Goal: Transaction & Acquisition: Purchase product/service

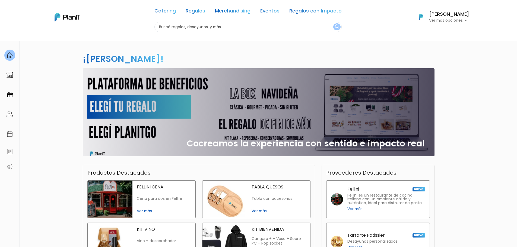
click at [465, 19] on p "Ver más opciones" at bounding box center [449, 21] width 40 height 4
click at [450, 69] on link "Editar Información" at bounding box center [445, 67] width 48 height 11
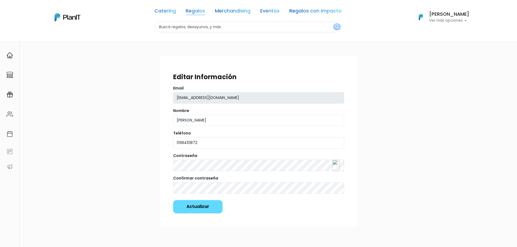
click at [194, 11] on link "Regalos" at bounding box center [196, 12] width 20 height 7
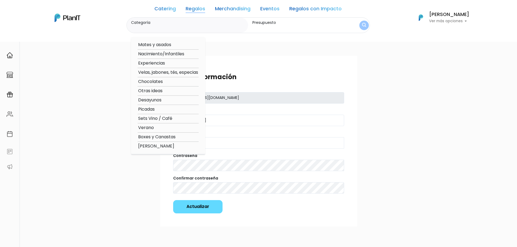
click at [156, 138] on option "Boxes y Canastas" at bounding box center [168, 137] width 61 height 7
type input "Boxes y Canastas"
type input "$0 - $1000"
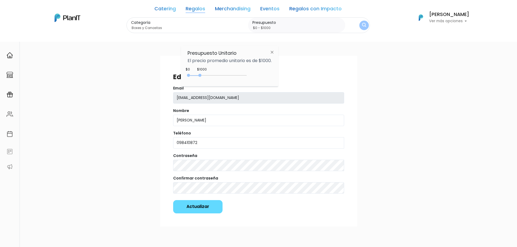
click at [106, 85] on div "Editar Información Email vtorres@aludrey.com Nombre Vanesa Torres Teléfono 0984…" at bounding box center [258, 159] width 517 height 236
click at [170, 7] on link "Catering" at bounding box center [164, 10] width 21 height 7
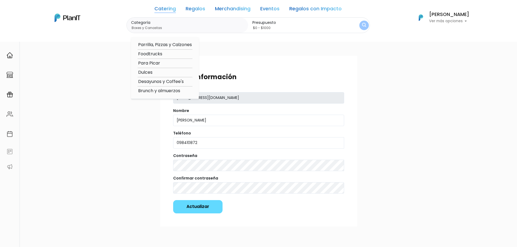
click at [79, 18] on img at bounding box center [68, 18] width 26 height 8
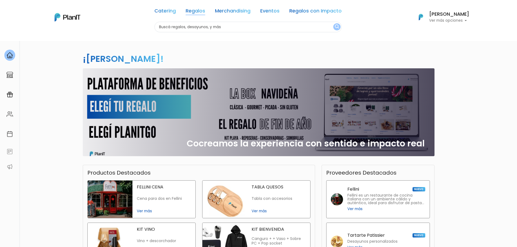
click at [199, 9] on link "Regalos" at bounding box center [196, 12] width 20 height 7
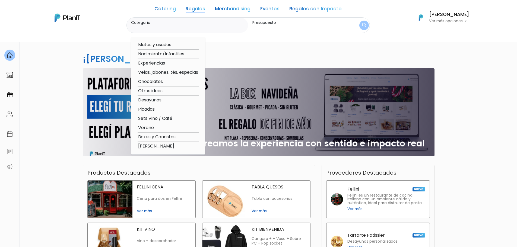
click at [155, 136] on option "Boxes y Canastas" at bounding box center [168, 137] width 61 height 7
type input "Boxes y Canastas"
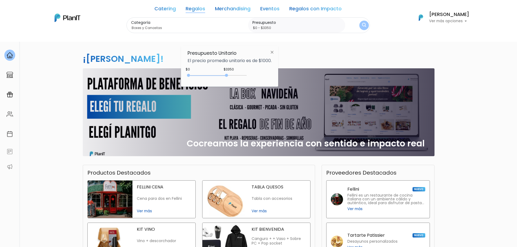
type input "$0 - $3400"
drag, startPoint x: 200, startPoint y: 74, endPoint x: 228, endPoint y: 77, distance: 28.6
click at [228, 77] on div "0 : 3400 0 3400" at bounding box center [218, 76] width 57 height 5
click at [329, 54] on div "¡Hola Vanesa Torres! slide 1 of 1 Cocreamos la experiencia con sentido e impact…" at bounding box center [258, 160] width 358 height 238
click at [365, 21] on button "submit" at bounding box center [363, 25] width 11 height 11
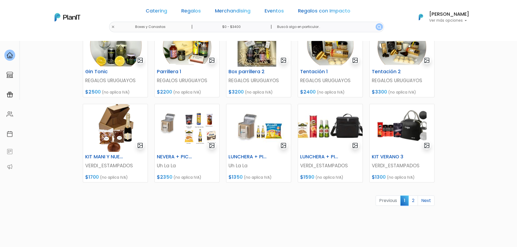
scroll to position [190, 0]
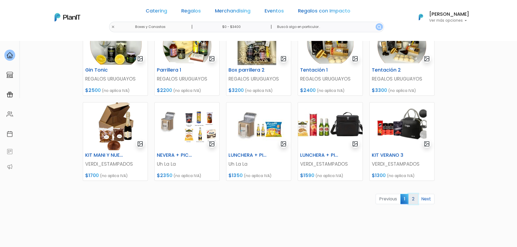
click at [415, 199] on link "2" at bounding box center [412, 199] width 9 height 10
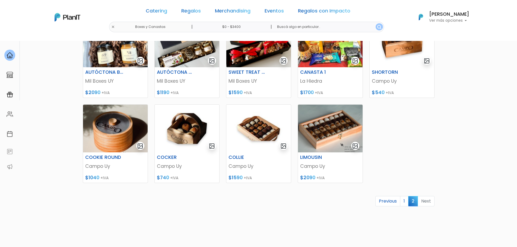
scroll to position [190, 0]
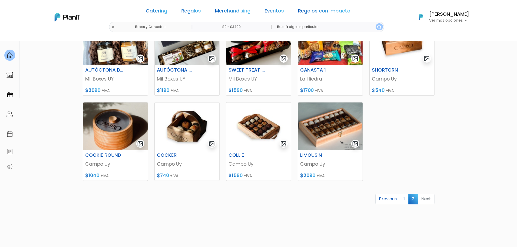
click at [429, 201] on li "Next" at bounding box center [426, 199] width 17 height 11
click at [426, 199] on li "Next" at bounding box center [426, 199] width 17 height 11
click at [125, 131] on img at bounding box center [115, 127] width 65 height 48
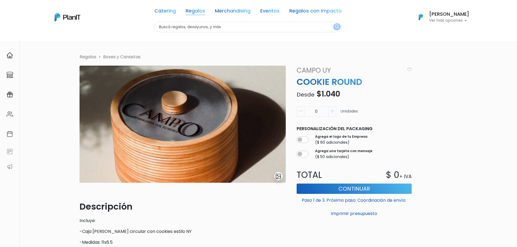
click at [196, 10] on link "Regalos" at bounding box center [196, 12] width 20 height 7
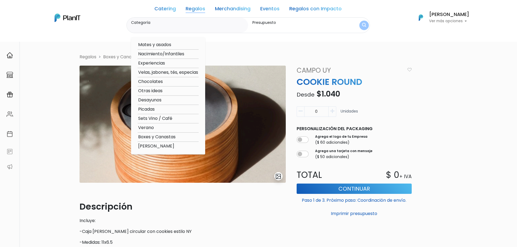
click at [158, 90] on option "Otras ideas" at bounding box center [168, 91] width 61 height 7
type input "Otras ideas"
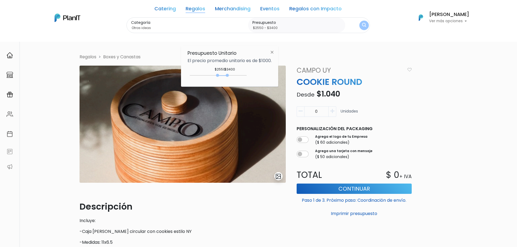
drag, startPoint x: 187, startPoint y: 76, endPoint x: 219, endPoint y: 75, distance: 31.2
click at [219, 75] on div at bounding box center [217, 75] width 3 height 3
click at [226, 75] on div at bounding box center [224, 75] width 3 height 3
type input "$2550 - $3500"
drag, startPoint x: 224, startPoint y: 75, endPoint x: 230, endPoint y: 76, distance: 5.2
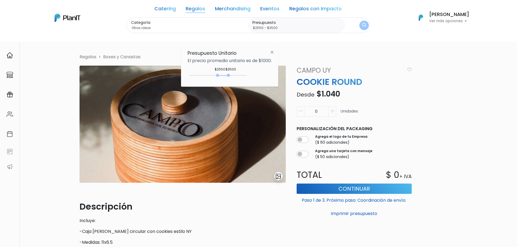
click at [230, 76] on div at bounding box center [228, 75] width 3 height 3
click at [365, 25] on img "submit" at bounding box center [363, 26] width 5 height 6
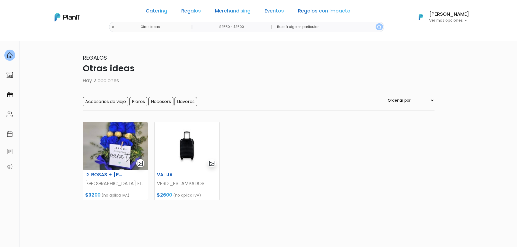
click at [127, 26] on div "Catering Regalos Merchandising Eventos Regalos con Impacto Otras ideas | $2550 …" at bounding box center [259, 17] width 434 height 30
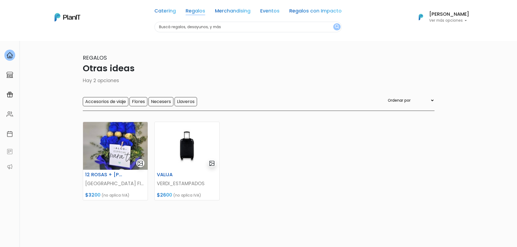
click at [195, 9] on link "Regalos" at bounding box center [196, 12] width 20 height 7
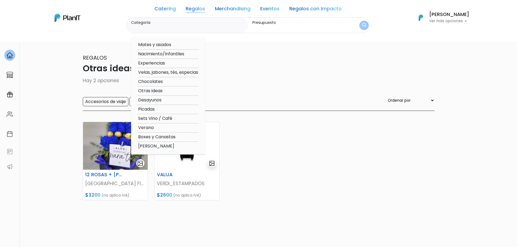
click at [167, 119] on option "Sets Vino / Café" at bounding box center [168, 118] width 61 height 7
type input "Sets Vino / Café"
type input "$2550 - $3500"
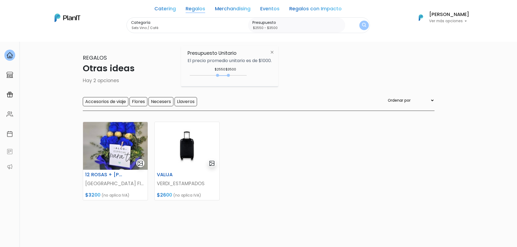
click at [364, 24] on img "submit" at bounding box center [364, 25] width 4 height 5
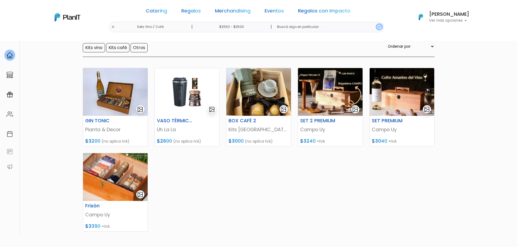
scroll to position [54, 0]
click at [127, 207] on div "Frisón" at bounding box center [115, 207] width 67 height 8
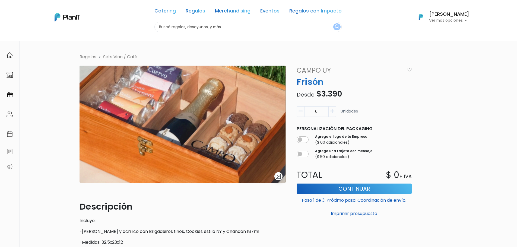
click at [276, 9] on link "Eventos" at bounding box center [269, 12] width 19 height 7
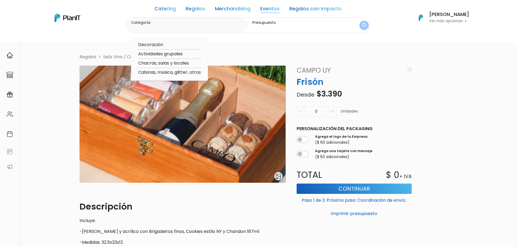
click at [301, 9] on link "Regalos con Impacto" at bounding box center [315, 10] width 52 height 7
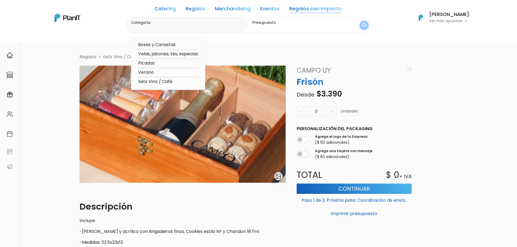
click at [145, 63] on option "Picadas" at bounding box center [168, 63] width 61 height 7
type input "Picadas"
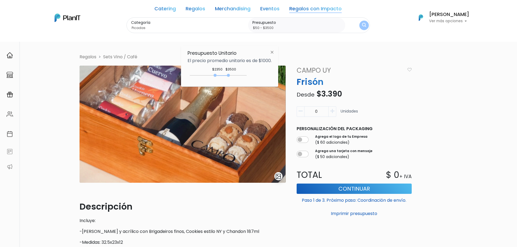
type input "$0 - $3500"
drag, startPoint x: 217, startPoint y: 75, endPoint x: 180, endPoint y: 76, distance: 37.2
click at [180, 76] on body "Catering Regalos Merchandising Eventos Regalos con Impacto Catering Regalos Mer…" at bounding box center [258, 123] width 517 height 247
click at [362, 27] on img "submit" at bounding box center [364, 25] width 4 height 5
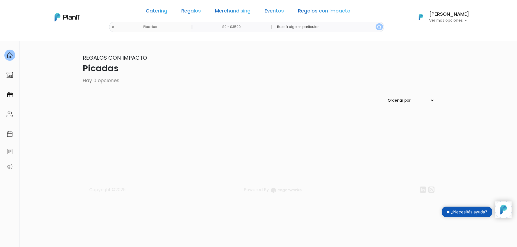
click at [303, 13] on link "Regalos con Impacto" at bounding box center [324, 12] width 52 height 7
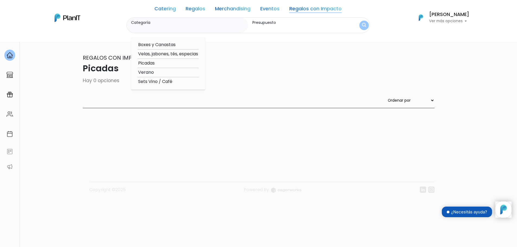
click at [151, 73] on option "Verano" at bounding box center [168, 72] width 61 height 7
type input "Verano"
type input "$0 - $3500"
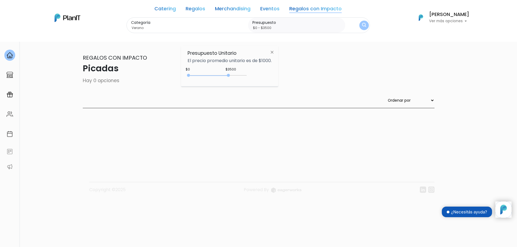
click at [363, 27] on img "submit" at bounding box center [364, 25] width 4 height 5
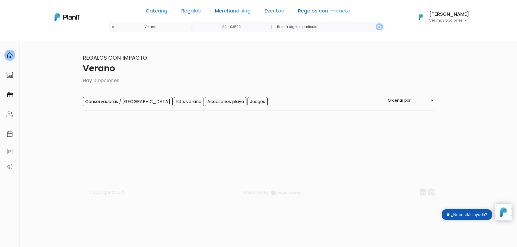
click at [304, 9] on link "Regalos con Impacto" at bounding box center [324, 12] width 52 height 7
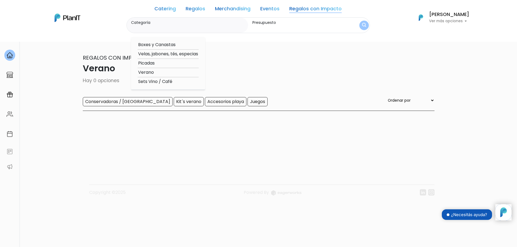
click at [166, 45] on option "Boxes y Canastas" at bounding box center [168, 45] width 61 height 7
type input "Boxes y Canastas"
type input "$0 - $3500"
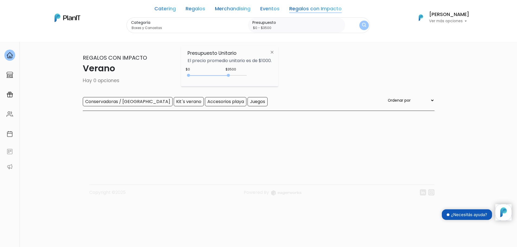
click at [364, 23] on img "submit" at bounding box center [364, 25] width 4 height 5
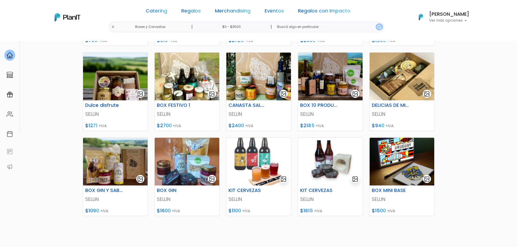
scroll to position [163, 0]
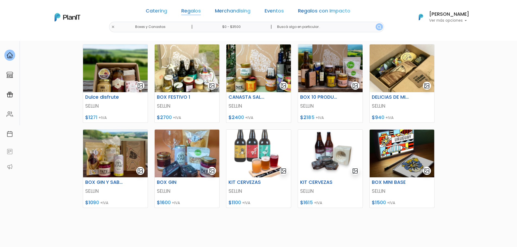
click at [198, 11] on link "Regalos" at bounding box center [191, 12] width 20 height 7
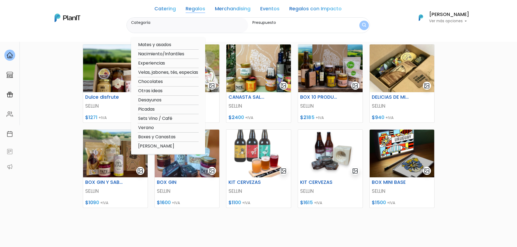
click at [160, 64] on option "Experiencias" at bounding box center [168, 63] width 61 height 7
type input "Experiencias"
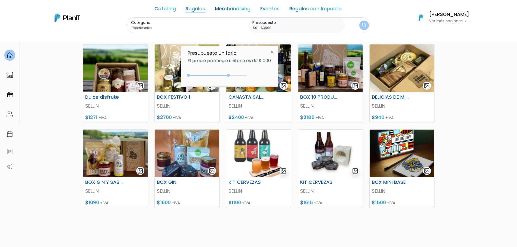
click at [230, 75] on div at bounding box center [228, 75] width 3 height 3
type input "$0 - $3400"
click at [228, 75] on div at bounding box center [227, 75] width 3 height 3
click at [361, 25] on img "submit" at bounding box center [363, 25] width 5 height 7
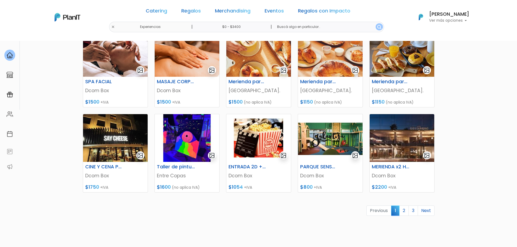
scroll to position [190, 0]
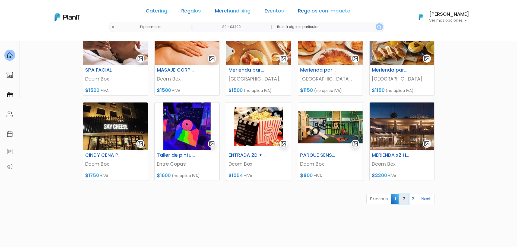
click at [407, 199] on link "2" at bounding box center [403, 199] width 9 height 10
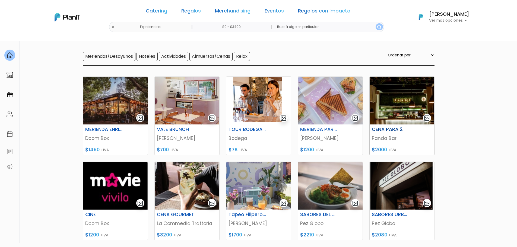
scroll to position [54, 0]
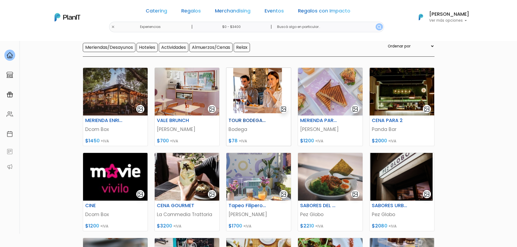
click at [263, 130] on p "Bodega" at bounding box center [258, 129] width 60 height 7
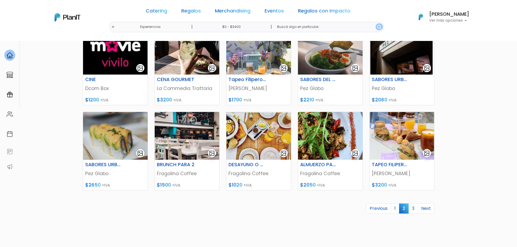
scroll to position [190, 0]
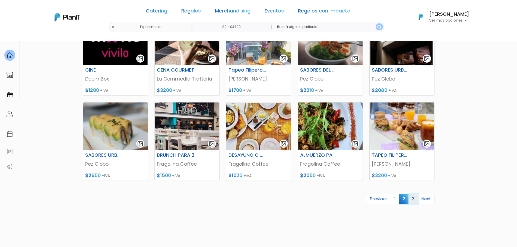
click at [413, 198] on link "3" at bounding box center [412, 199] width 9 height 10
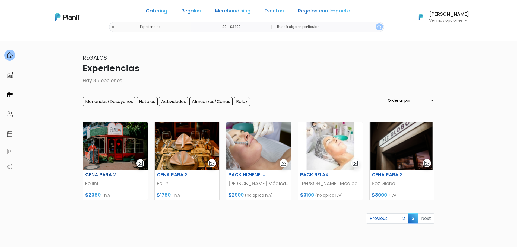
click at [120, 186] on p "Fellini" at bounding box center [115, 183] width 60 height 7
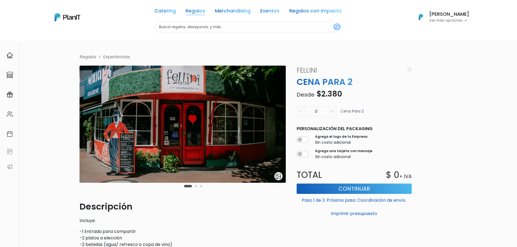
click at [191, 11] on link "Regalos" at bounding box center [196, 12] width 20 height 7
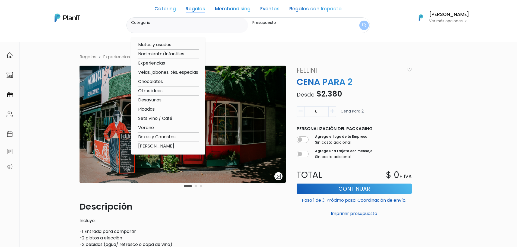
click at [151, 108] on option "Picadas" at bounding box center [168, 109] width 61 height 7
type input "Picadas"
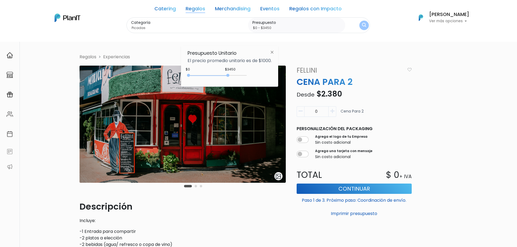
type input "$0 - $3400"
click at [228, 76] on div at bounding box center [227, 75] width 3 height 3
click at [359, 24] on button "submit" at bounding box center [364, 25] width 10 height 10
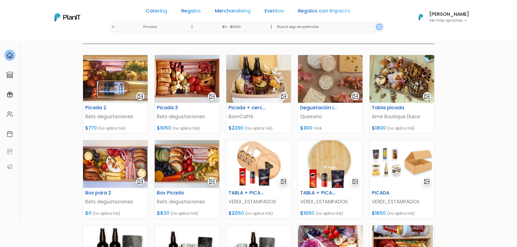
scroll to position [54, 0]
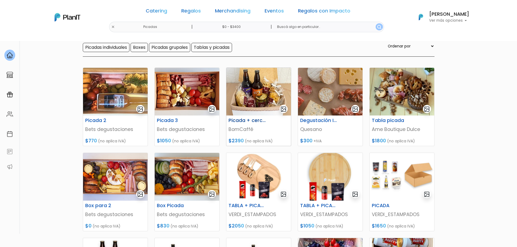
click at [263, 128] on p "BomCaffé" at bounding box center [258, 129] width 60 height 7
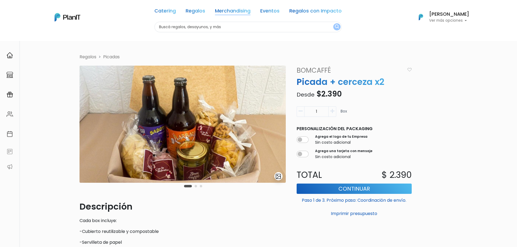
click at [240, 11] on link "Merchandising" at bounding box center [233, 12] width 36 height 7
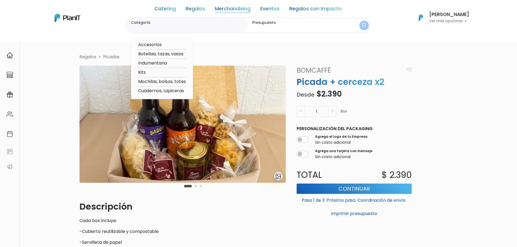
click at [145, 73] on option "Kits" at bounding box center [162, 72] width 49 height 7
type input "Kits"
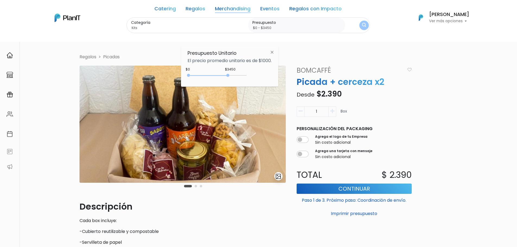
type input "$0 - $3400"
click at [228, 76] on div at bounding box center [227, 75] width 3 height 3
click at [365, 26] on img "submit" at bounding box center [364, 25] width 4 height 5
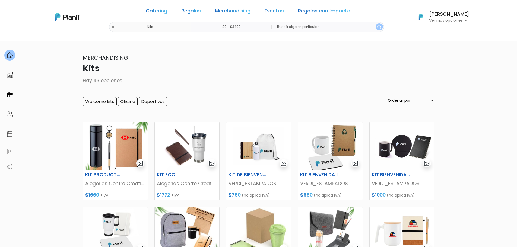
click at [430, 101] on select "Ordenar por Menor Precio Mayor Precio Reviews Últimos ingresos" at bounding box center [411, 100] width 48 height 6
select select "0"
click at [397, 97] on select "Ordenar por Menor Precio Mayor Precio Reviews Últimos ingresos" at bounding box center [411, 100] width 48 height 6
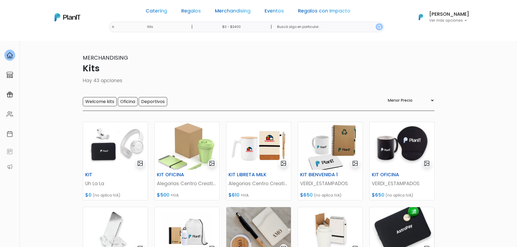
select select "0"
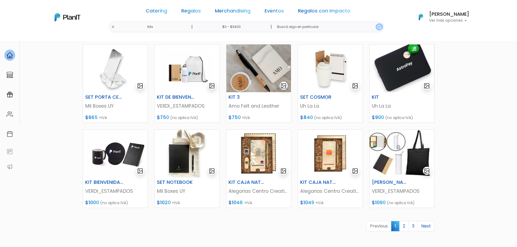
scroll to position [190, 0]
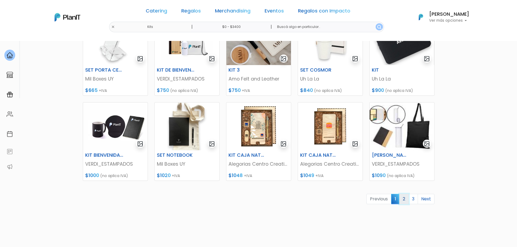
click at [405, 201] on link "2" at bounding box center [403, 199] width 9 height 10
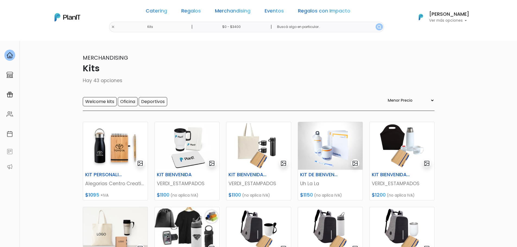
select select "0"
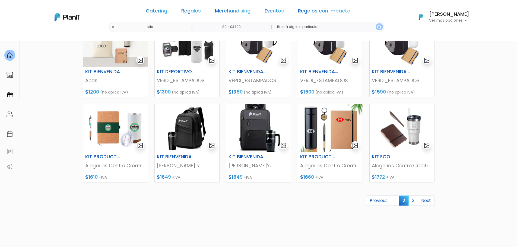
scroll to position [190, 0]
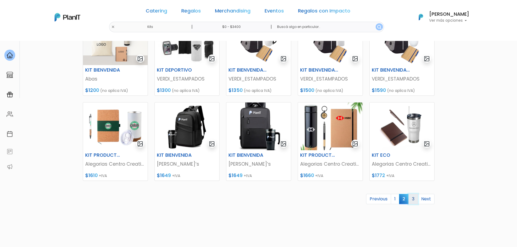
click at [411, 199] on link "3" at bounding box center [412, 199] width 9 height 10
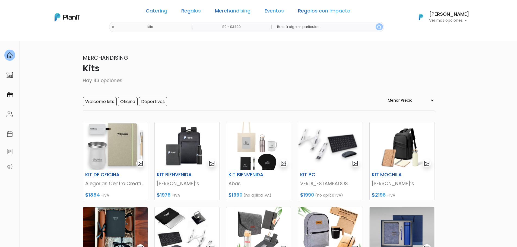
select select "0"
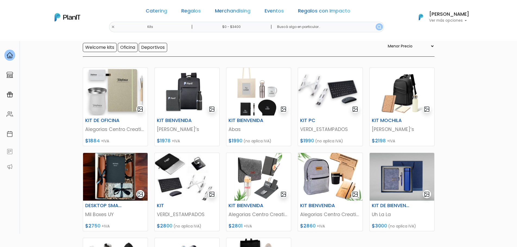
scroll to position [81, 0]
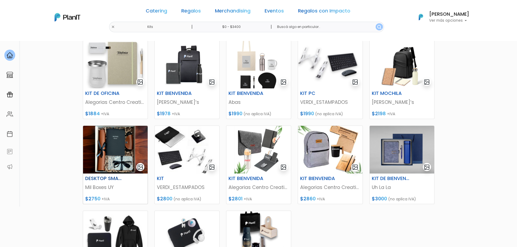
click at [125, 141] on img at bounding box center [115, 150] width 65 height 48
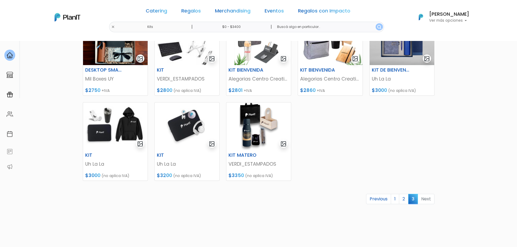
scroll to position [163, 0]
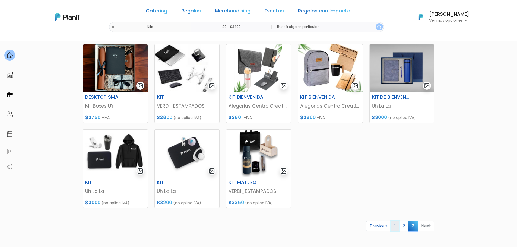
click at [396, 225] on link "1" at bounding box center [395, 226] width 8 height 10
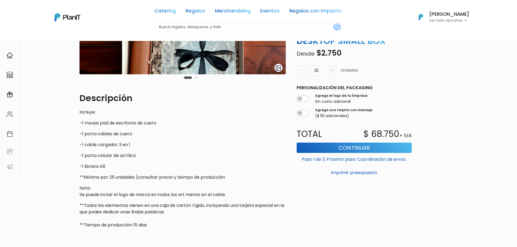
scroll to position [136, 0]
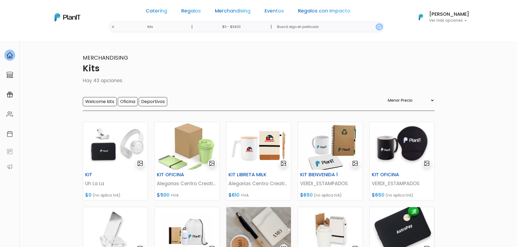
select select "0"
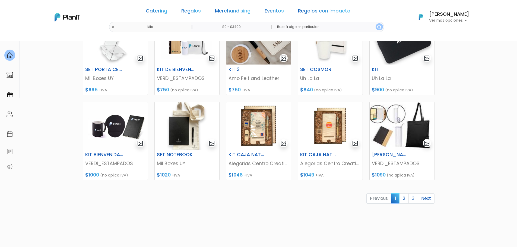
scroll to position [228, 0]
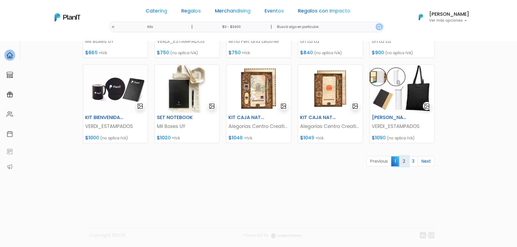
click at [403, 164] on link "2" at bounding box center [403, 161] width 9 height 10
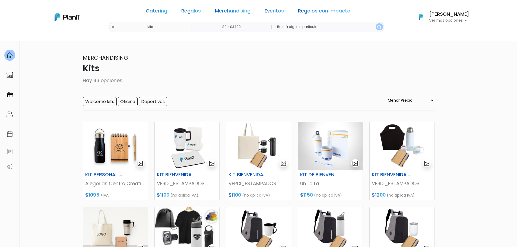
select select "0"
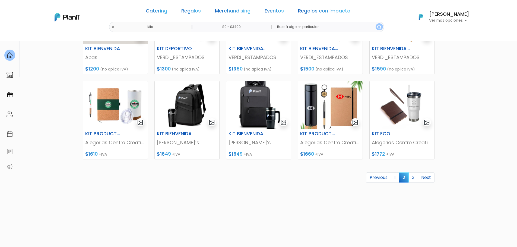
scroll to position [217, 0]
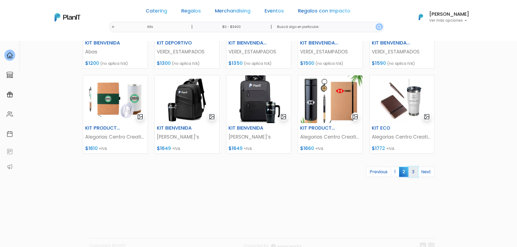
click at [411, 174] on link "3" at bounding box center [412, 172] width 9 height 10
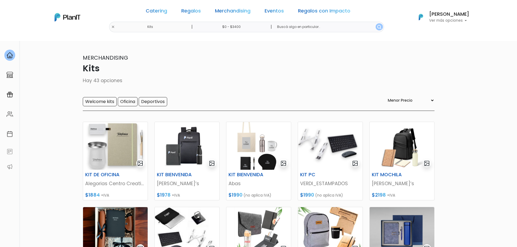
select select "0"
click at [123, 101] on input "Oficina" at bounding box center [128, 101] width 20 height 9
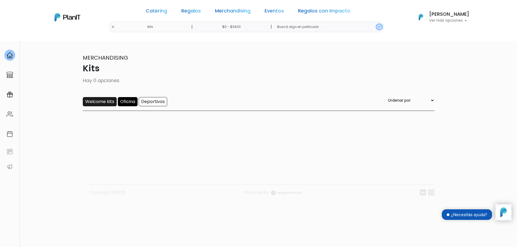
click at [99, 104] on input "Welcome kits" at bounding box center [100, 101] width 34 height 9
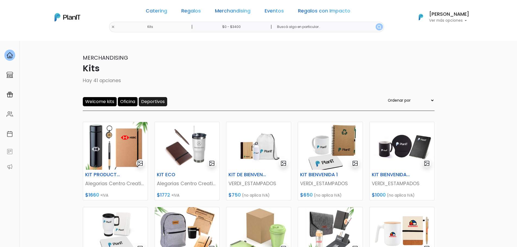
click at [146, 104] on input "Deportivos" at bounding box center [153, 101] width 28 height 9
click at [159, 102] on input "Deportivos" at bounding box center [153, 101] width 28 height 9
click at [100, 101] on input "Welcome kits" at bounding box center [100, 101] width 34 height 9
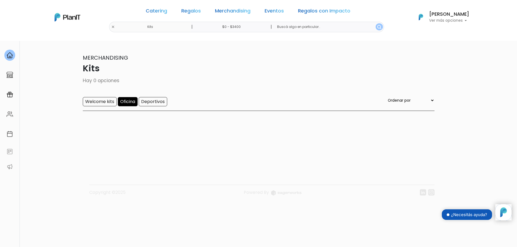
click at [131, 106] on input "Oficina" at bounding box center [128, 101] width 20 height 9
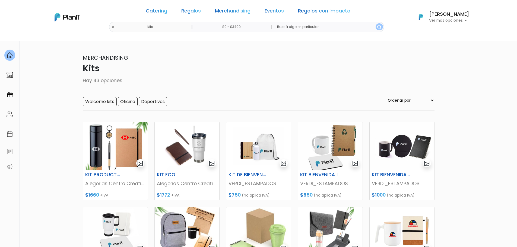
click at [276, 10] on link "Eventos" at bounding box center [274, 12] width 19 height 7
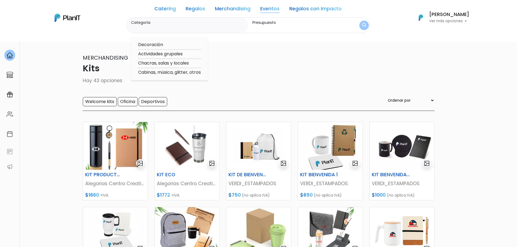
click at [158, 63] on option "Chacras, salas y locales" at bounding box center [170, 63] width 64 height 7
type input "Chacras, salas y locales"
type input "$0 - $3400"
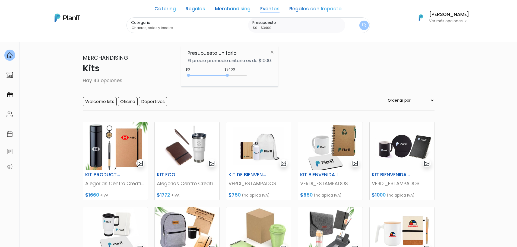
click at [196, 10] on link "Regalos" at bounding box center [196, 10] width 20 height 7
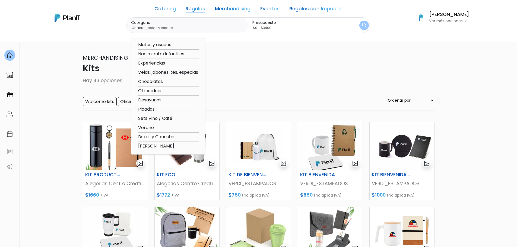
click at [153, 128] on option "Verano" at bounding box center [168, 128] width 61 height 7
type input "Verano"
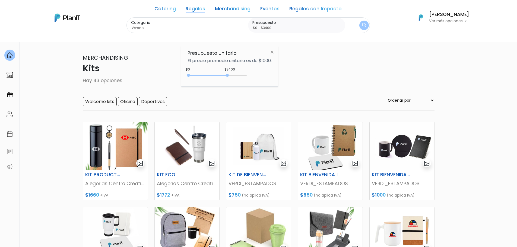
click at [363, 25] on img "submit" at bounding box center [364, 25] width 4 height 5
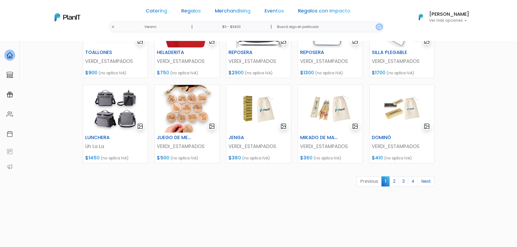
scroll to position [217, 0]
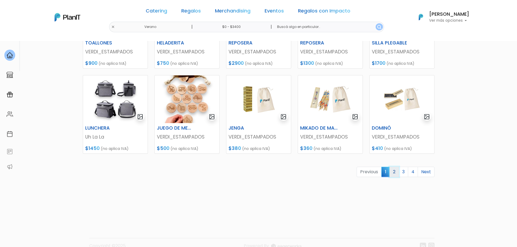
click at [394, 171] on link "2" at bounding box center [393, 172] width 9 height 10
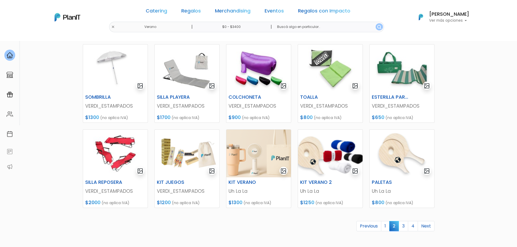
scroll to position [190, 0]
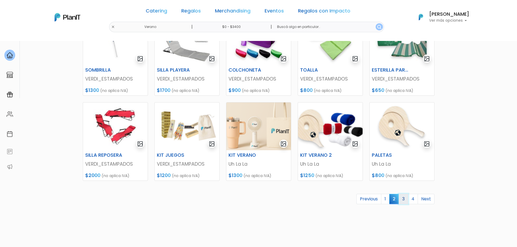
click at [403, 199] on link "3" at bounding box center [403, 199] width 9 height 10
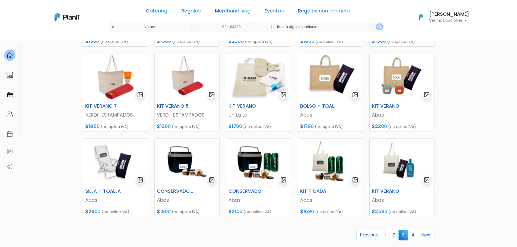
scroll to position [163, 0]
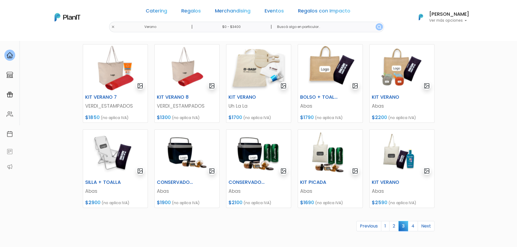
click at [413, 227] on link "4" at bounding box center [413, 226] width 10 height 10
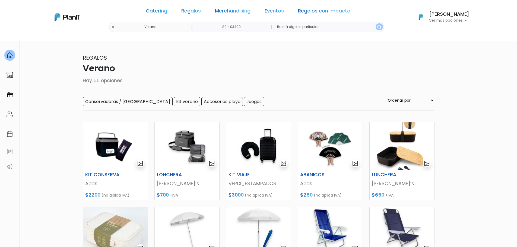
click at [167, 12] on link "Catering" at bounding box center [156, 12] width 21 height 7
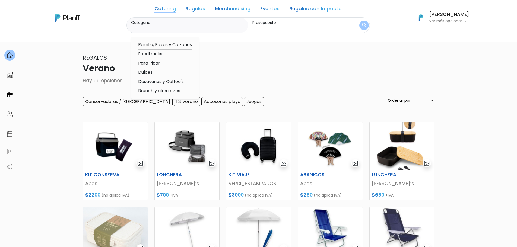
click at [150, 91] on option "Brunch y almuerzos" at bounding box center [165, 91] width 55 height 7
type input "Brunch y almuerzos"
type input "$0 - $3400"
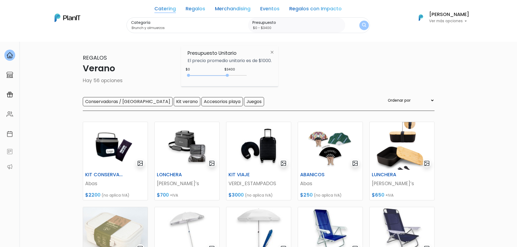
click at [361, 28] on button "submit" at bounding box center [363, 25] width 9 height 9
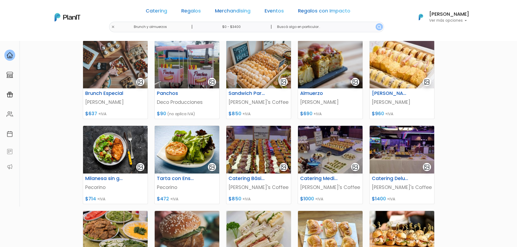
scroll to position [190, 0]
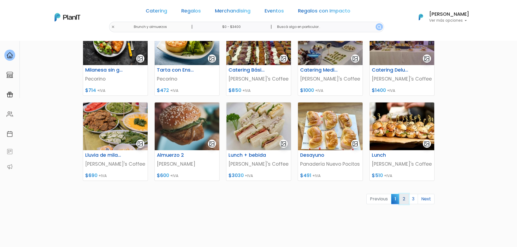
click at [405, 198] on link "2" at bounding box center [403, 199] width 9 height 10
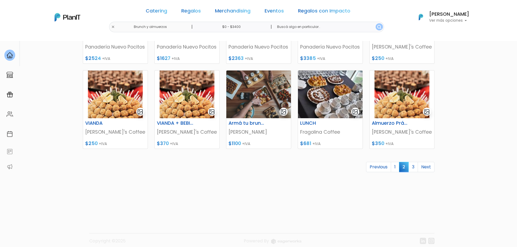
scroll to position [228, 0]
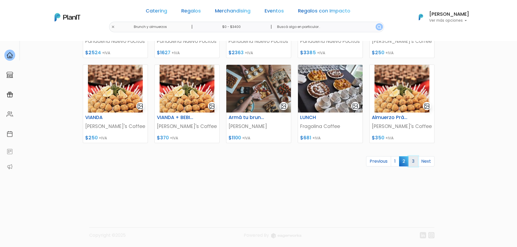
click at [413, 161] on link "3" at bounding box center [412, 161] width 9 height 10
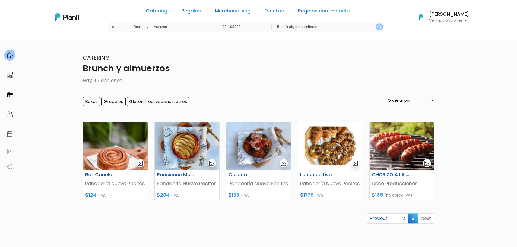
click at [193, 14] on link "Regalos" at bounding box center [191, 12] width 20 height 7
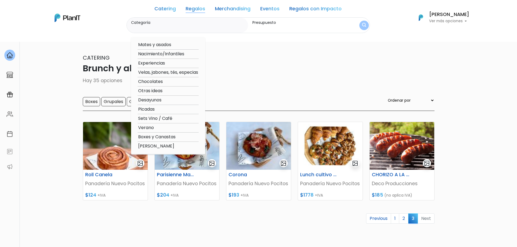
click at [164, 137] on option "Boxes y Canastas" at bounding box center [168, 137] width 61 height 7
type input "Boxes y Canastas"
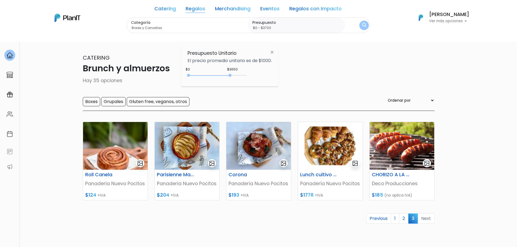
type input "$0 - $3750"
drag, startPoint x: 228, startPoint y: 74, endPoint x: 232, endPoint y: 75, distance: 4.3
click at [232, 75] on div at bounding box center [231, 75] width 3 height 3
click at [361, 27] on button "submit" at bounding box center [364, 25] width 11 height 11
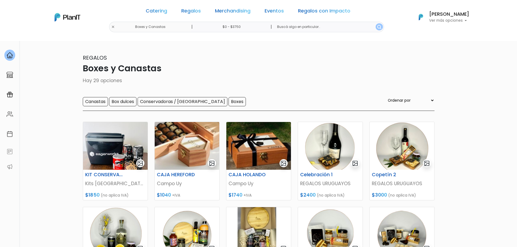
click at [425, 102] on select "Ordenar por Menor Precio Mayor Precio Reviews Últimos ingresos" at bounding box center [411, 100] width 48 height 6
select select "0"
click at [397, 97] on select "Ordenar por Menor Precio Mayor Precio Reviews Últimos ingresos" at bounding box center [411, 100] width 48 height 6
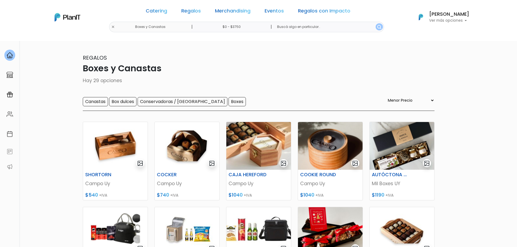
select select "0"
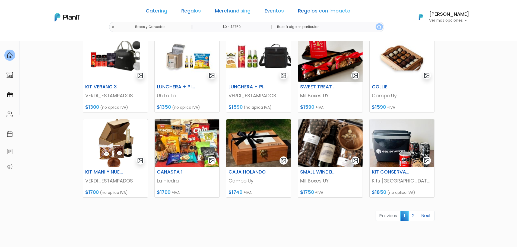
scroll to position [190, 0]
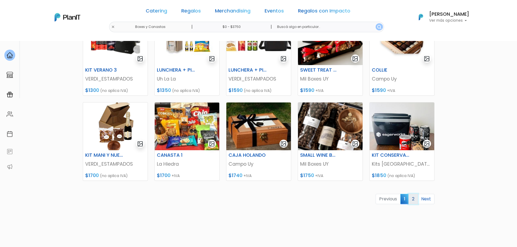
click at [413, 200] on link "2" at bounding box center [412, 199] width 9 height 10
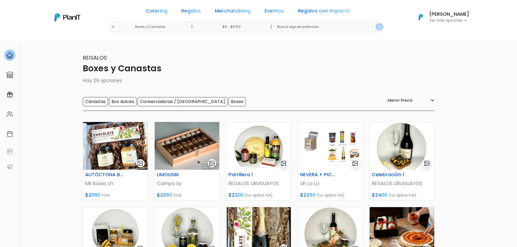
select select "0"
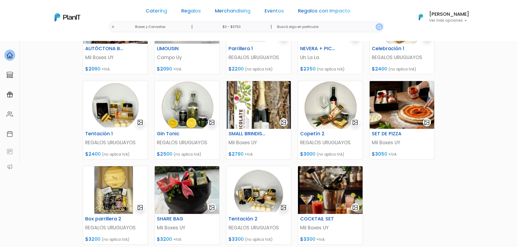
scroll to position [136, 0]
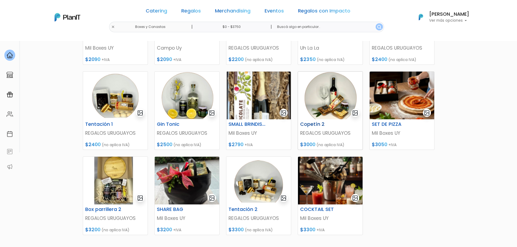
click at [333, 114] on img at bounding box center [330, 96] width 65 height 48
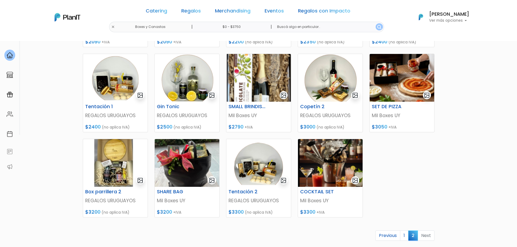
scroll to position [163, 0]
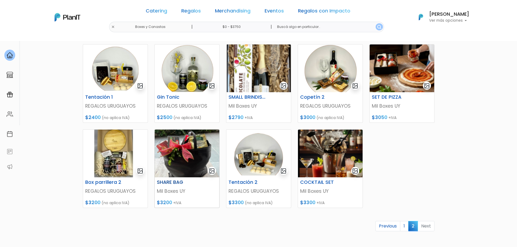
click at [199, 185] on div "SHARE BAG" at bounding box center [187, 184] width 67 height 8
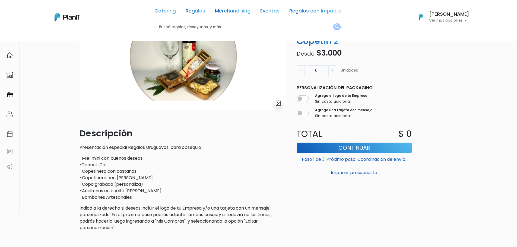
scroll to position [81, 0]
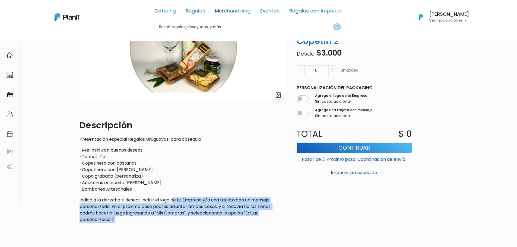
drag, startPoint x: 178, startPoint y: 198, endPoint x: 278, endPoint y: 218, distance: 102.2
click at [278, 218] on p "Indicá a la derecha si deseas incluir el logo de tu Empresa y/o una tarjeta con…" at bounding box center [182, 210] width 206 height 26
click at [153, 218] on p "Indicá a la derecha si deseas incluir el logo de tu Empresa y/o una tarjeta con…" at bounding box center [182, 210] width 206 height 26
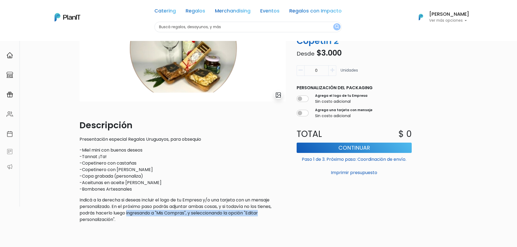
drag, startPoint x: 127, startPoint y: 213, endPoint x: 273, endPoint y: 214, distance: 145.7
click at [273, 214] on p "Indicá a la derecha si deseas incluir el logo de tu Empresa y/o una tarjeta con…" at bounding box center [182, 210] width 206 height 26
click at [197, 225] on div "slide 1 of 1 Descripción Presentación especial Regalos Uruguayos, para obsequio…" at bounding box center [182, 105] width 213 height 243
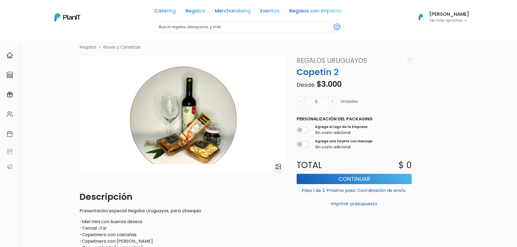
scroll to position [0, 0]
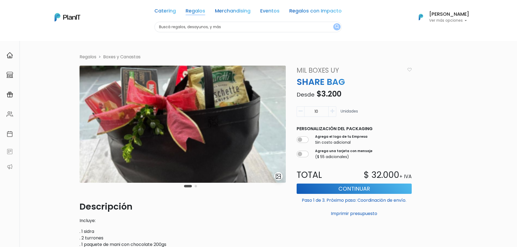
click at [194, 11] on link "Regalos" at bounding box center [196, 12] width 20 height 7
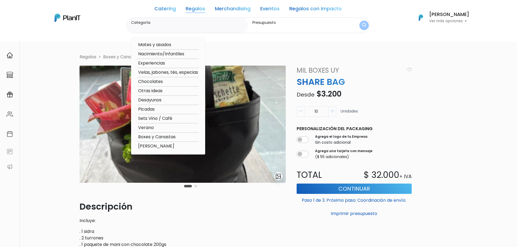
click at [149, 91] on option "Otras ideas" at bounding box center [168, 91] width 61 height 7
type input "Otras ideas"
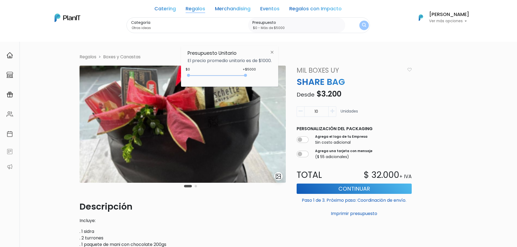
type input "$0 - Más de $5000"
drag, startPoint x: 231, startPoint y: 77, endPoint x: 259, endPoint y: 77, distance: 28.2
click at [259, 77] on div "+$5000 $0 0 : 5000 0 5000 0,5000" at bounding box center [229, 76] width 84 height 11
click at [362, 26] on img "submit" at bounding box center [363, 25] width 5 height 6
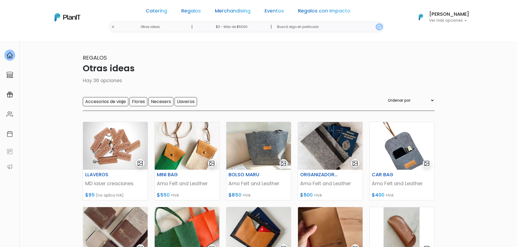
scroll to position [27, 0]
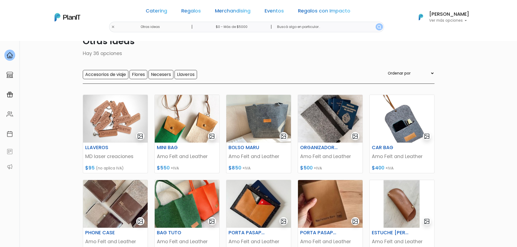
click at [434, 73] on select "Ordenar por Menor Precio Mayor Precio Reviews Últimos ingresos" at bounding box center [411, 73] width 48 height 6
select select "0"
click at [397, 70] on select "Ordenar por Menor Precio Mayor Precio Reviews Últimos ingresos" at bounding box center [411, 73] width 48 height 6
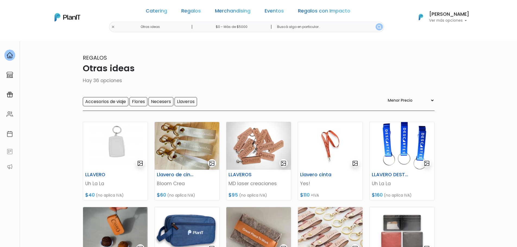
select select "0"
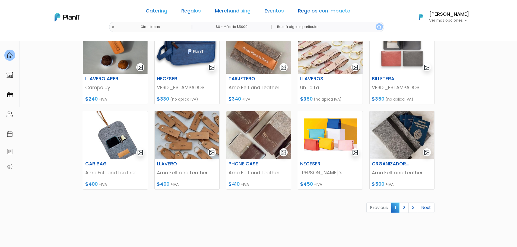
scroll to position [190, 0]
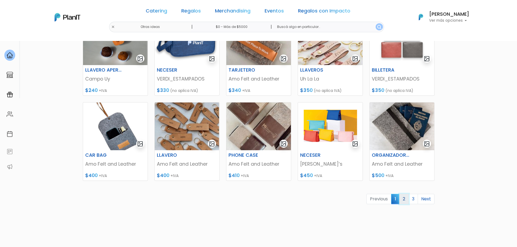
click at [403, 198] on link "2" at bounding box center [403, 199] width 9 height 10
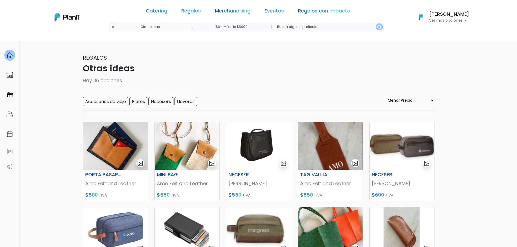
select select "0"
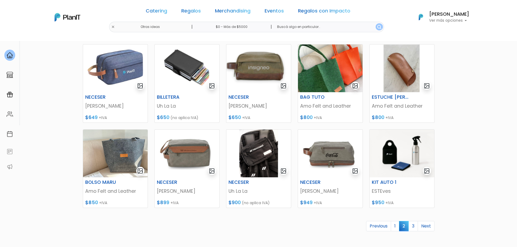
scroll to position [190, 0]
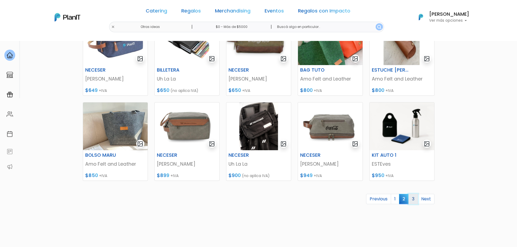
click at [415, 200] on link "3" at bounding box center [412, 199] width 9 height 10
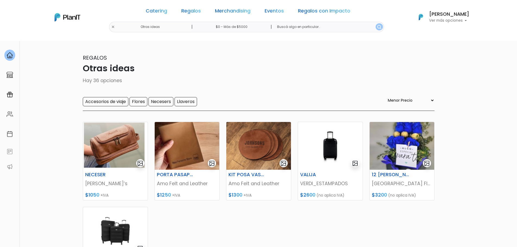
select select "0"
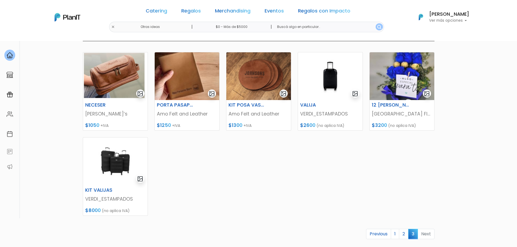
scroll to position [81, 0]
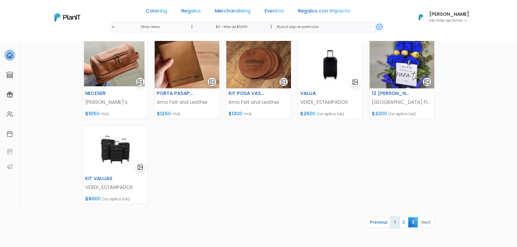
click at [399, 221] on link "1" at bounding box center [395, 222] width 8 height 10
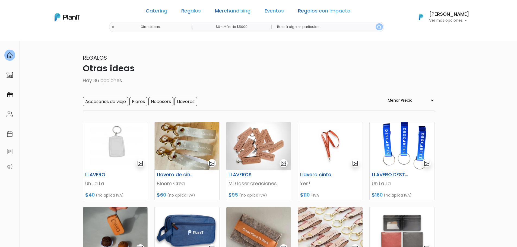
select select "0"
click at [73, 18] on img at bounding box center [68, 17] width 26 height 8
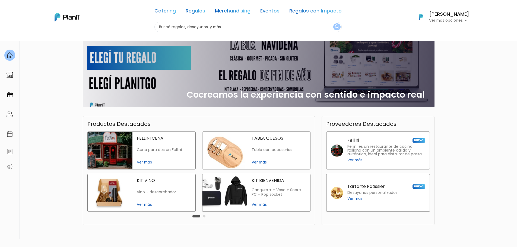
scroll to position [54, 0]
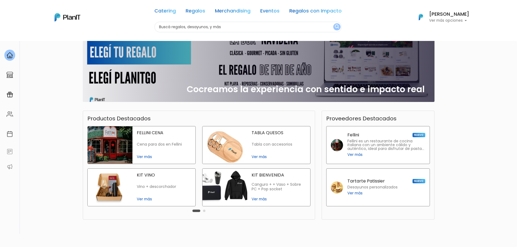
click at [141, 200] on span "Ver más" at bounding box center [164, 199] width 54 height 6
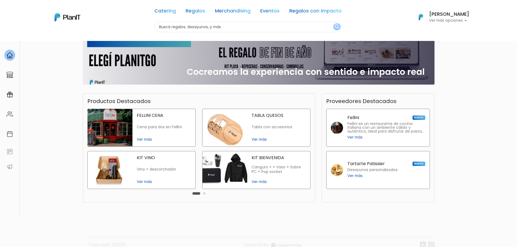
scroll to position [81, 0]
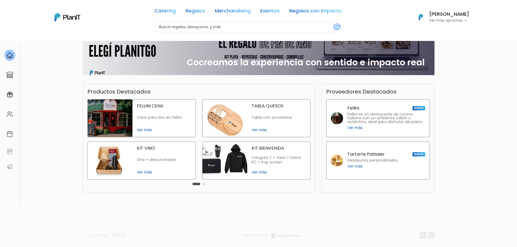
click at [204, 184] on button "Carousel Page 2" at bounding box center [204, 184] width 2 height 2
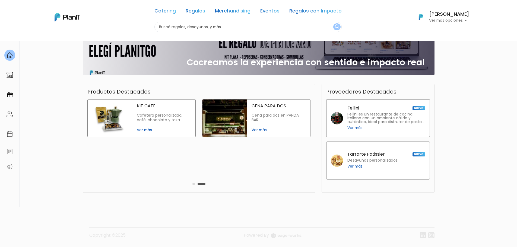
click at [144, 131] on span "Ver más" at bounding box center [164, 130] width 54 height 6
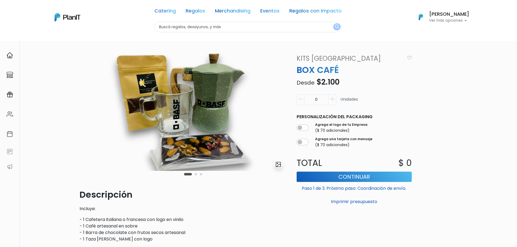
click at [195, 174] on button "Carousel Page 2" at bounding box center [196, 174] width 2 height 2
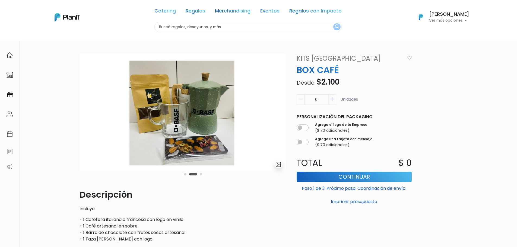
click at [201, 174] on button "Carousel Page 3" at bounding box center [201, 174] width 2 height 2
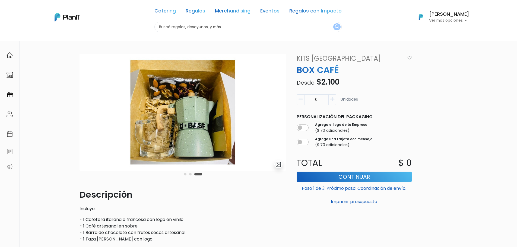
click at [198, 9] on link "Regalos" at bounding box center [196, 12] width 20 height 7
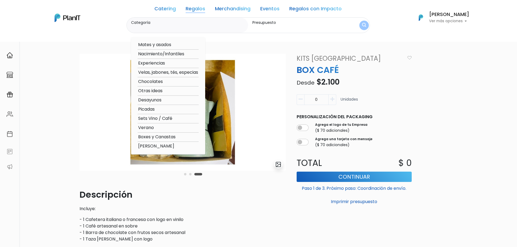
click at [171, 45] on option "Mates y asados" at bounding box center [168, 45] width 61 height 7
type input "Mates y asados"
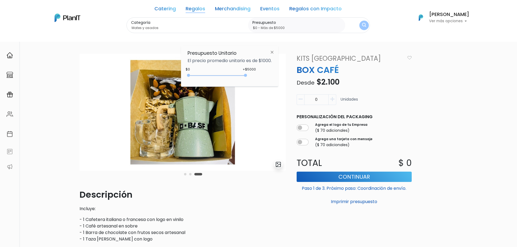
type input "$0 - Más de $5000"
drag, startPoint x: 200, startPoint y: 75, endPoint x: 252, endPoint y: 79, distance: 52.5
click at [252, 79] on div "+$5000 $0 0 : 5000 0 5000 0,5000" at bounding box center [229, 76] width 84 height 11
click at [362, 26] on img "submit" at bounding box center [363, 25] width 5 height 6
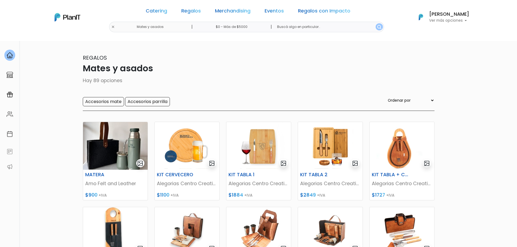
click at [430, 100] on select "Ordenar por Menor Precio Mayor Precio Reviews Últimos ingresos" at bounding box center [411, 100] width 48 height 6
select select "0"
click at [397, 97] on select "Ordenar por Menor Precio Mayor Precio Reviews Últimos ingresos" at bounding box center [411, 100] width 48 height 6
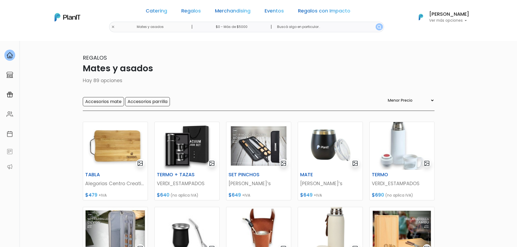
select select "0"
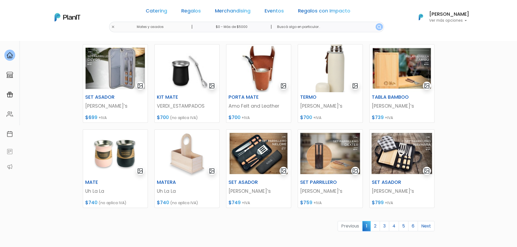
scroll to position [190, 0]
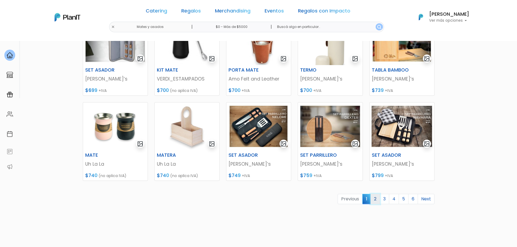
click at [377, 199] on link "2" at bounding box center [374, 199] width 9 height 10
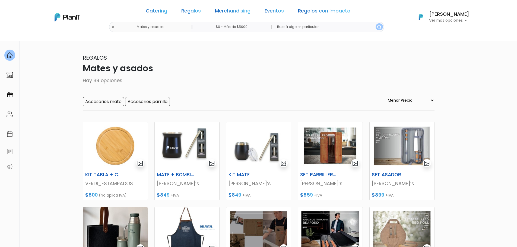
select select "0"
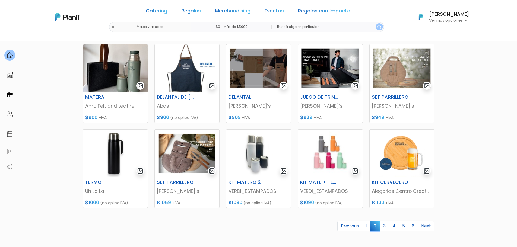
scroll to position [190, 0]
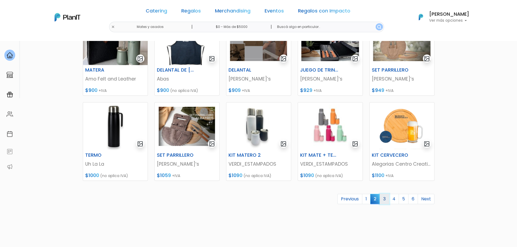
click at [382, 199] on link "3" at bounding box center [384, 199] width 9 height 10
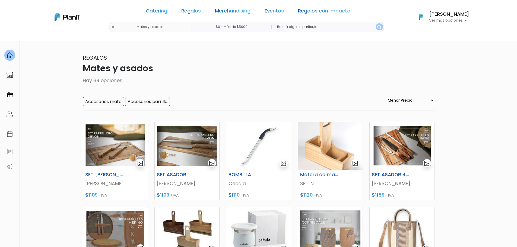
select select "0"
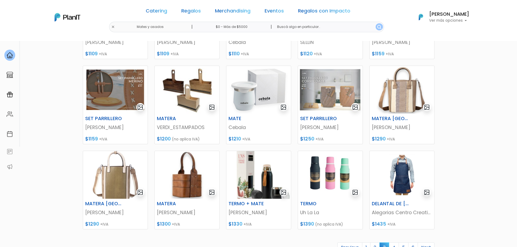
scroll to position [163, 0]
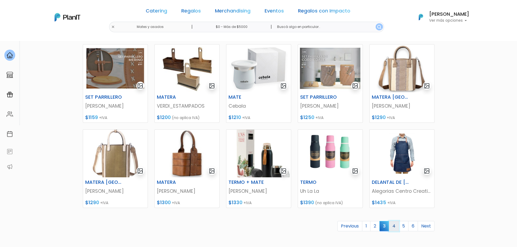
click at [395, 226] on link "4" at bounding box center [394, 226] width 10 height 10
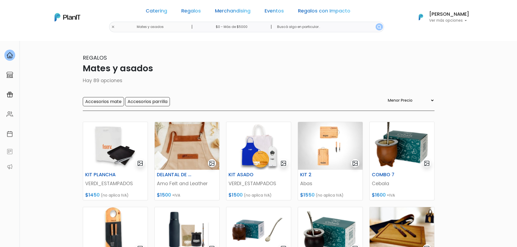
select select "0"
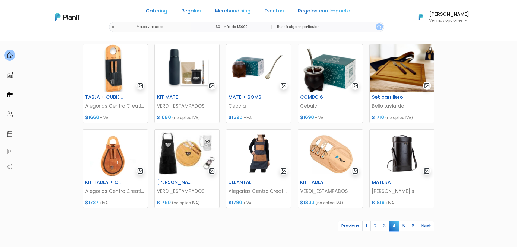
scroll to position [190, 0]
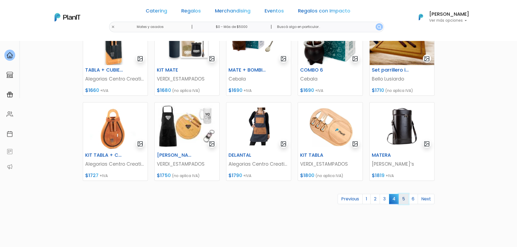
click at [406, 198] on link "5" at bounding box center [404, 199] width 10 height 10
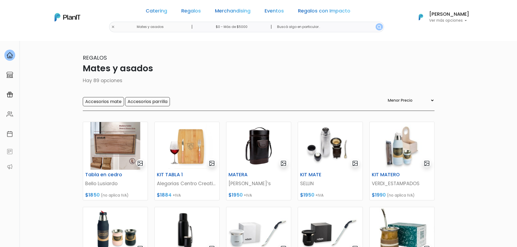
select select "0"
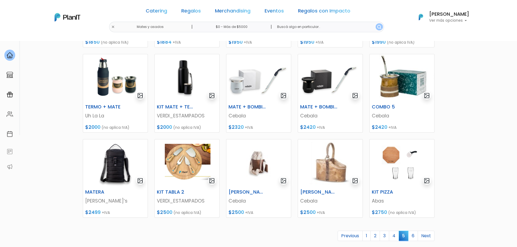
scroll to position [163, 0]
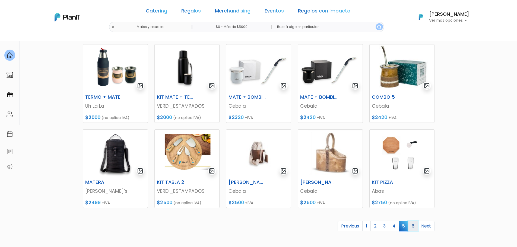
click at [411, 228] on link "6" at bounding box center [413, 226] width 10 height 10
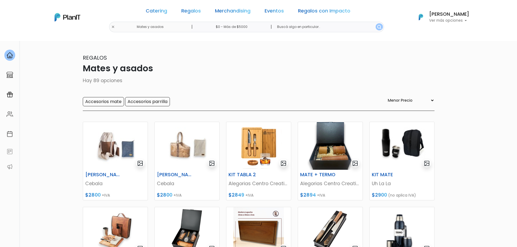
select select "0"
click at [192, 9] on link "Regalos" at bounding box center [191, 12] width 20 height 7
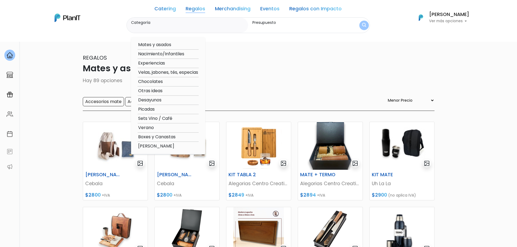
click at [163, 82] on option "Chocolates" at bounding box center [168, 81] width 61 height 7
type input "Chocolates"
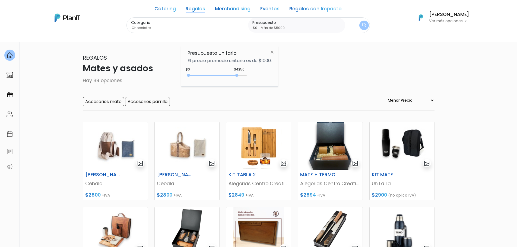
type input "$0 - Más de $5000"
drag, startPoint x: 198, startPoint y: 75, endPoint x: 254, endPoint y: 75, distance: 56.2
click at [254, 75] on div "$4250 $0 0 : 4250 0 4250 0,5000" at bounding box center [229, 76] width 84 height 11
click at [363, 26] on img "submit" at bounding box center [364, 25] width 4 height 5
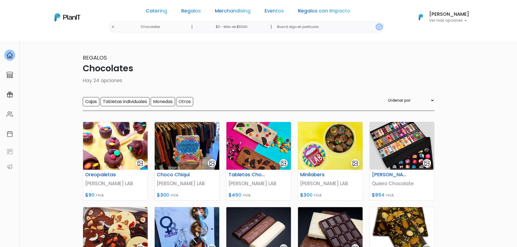
click at [427, 96] on div "Regalos Chocolates Hay 24 opciones Cajas Tabletas individuales Monedas Otros Or…" at bounding box center [259, 82] width 352 height 57
click at [429, 98] on select "Ordenar por Menor Precio Mayor Precio Reviews Últimos ingresos" at bounding box center [411, 100] width 48 height 6
select select "0"
click at [397, 97] on select "Ordenar por Menor Precio Mayor Precio Reviews Últimos ingresos" at bounding box center [411, 100] width 48 height 6
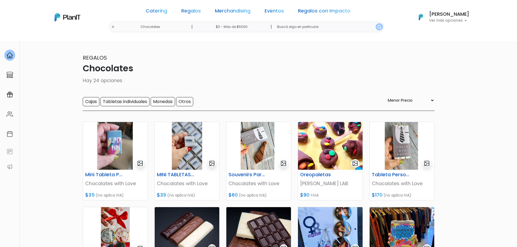
select select "0"
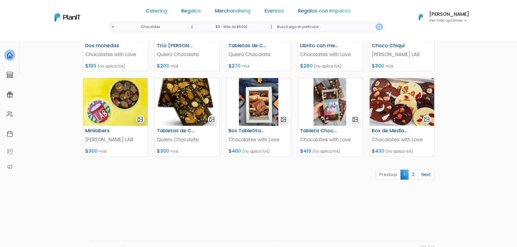
scroll to position [217, 0]
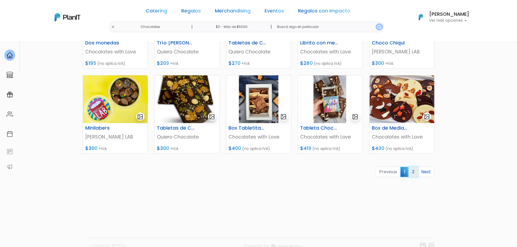
click at [413, 173] on link "2" at bounding box center [412, 172] width 9 height 10
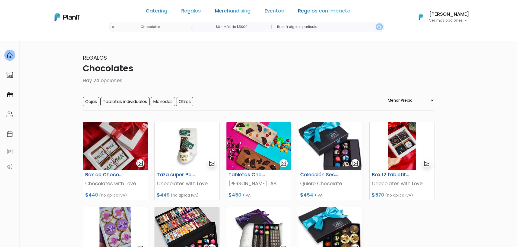
select select "0"
click at [195, 10] on link "Regalos" at bounding box center [191, 12] width 20 height 7
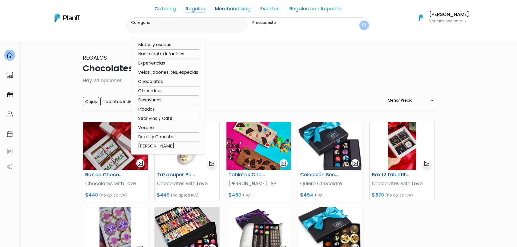
click at [159, 99] on option "Desayunos" at bounding box center [168, 100] width 61 height 7
type input "Desayunos"
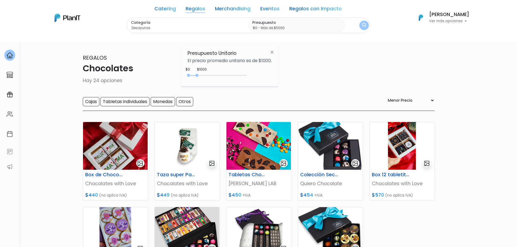
type input "$0 - Más de $5000"
drag, startPoint x: 198, startPoint y: 75, endPoint x: 263, endPoint y: 76, distance: 64.9
click at [263, 76] on div "+$5000 $0 0 : 5000 0 5000 0,5000" at bounding box center [229, 76] width 84 height 11
click at [364, 25] on img "submit" at bounding box center [363, 25] width 5 height 6
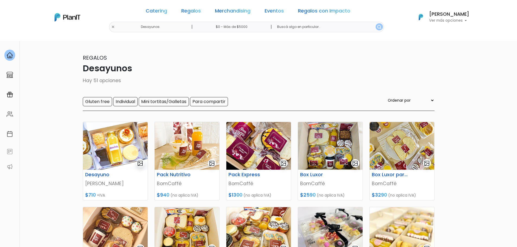
click at [429, 98] on select "Ordenar por Menor Precio Mayor Precio Reviews Últimos ingresos" at bounding box center [411, 100] width 48 height 6
select select "0"
click at [397, 97] on select "Ordenar por Menor Precio Mayor Precio Reviews Últimos ingresos" at bounding box center [411, 100] width 48 height 6
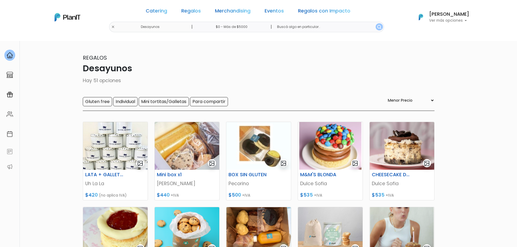
select select "0"
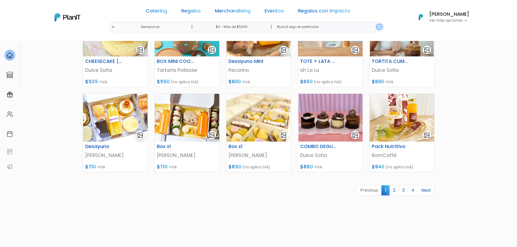
scroll to position [217, 0]
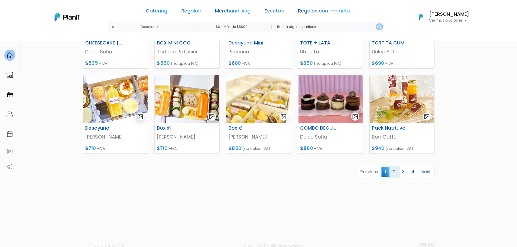
click at [393, 173] on link "2" at bounding box center [393, 172] width 9 height 10
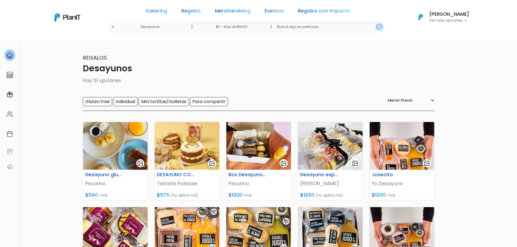
select select "0"
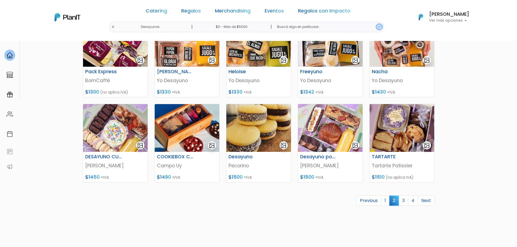
scroll to position [190, 0]
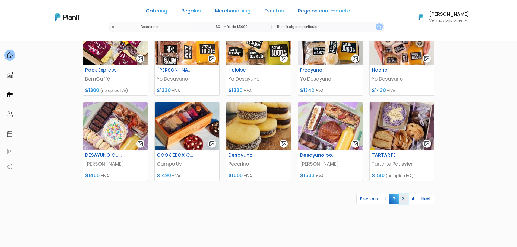
click at [404, 199] on link "3" at bounding box center [403, 199] width 9 height 10
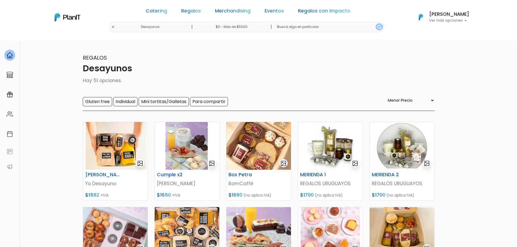
select select "0"
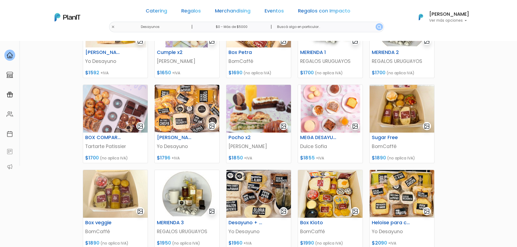
scroll to position [201, 0]
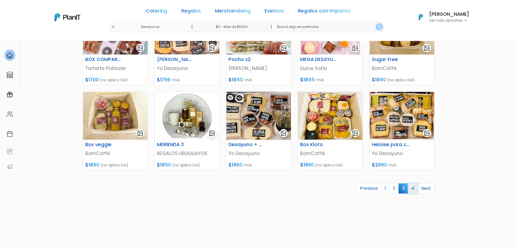
click at [413, 189] on link "4" at bounding box center [413, 188] width 10 height 10
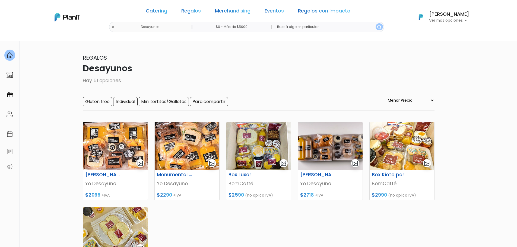
select select "0"
click at [194, 13] on link "Regalos" at bounding box center [191, 12] width 20 height 7
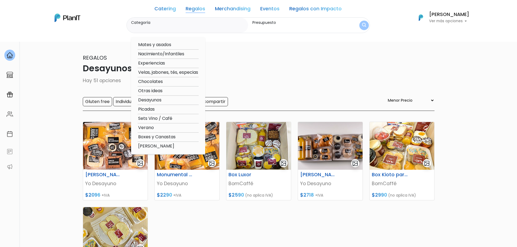
click at [156, 137] on option "Boxes y Canastas" at bounding box center [168, 137] width 61 height 7
type input "Boxes y Canastas"
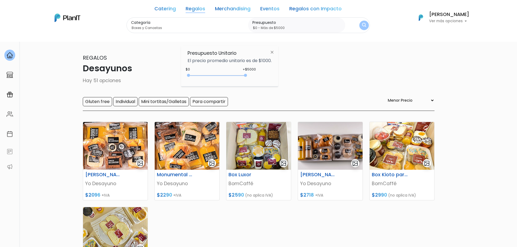
drag, startPoint x: 199, startPoint y: 74, endPoint x: 268, endPoint y: 79, distance: 68.8
click at [255, 79] on div "+$5000 $0 0 : 5000 0 5000 0,5000" at bounding box center [229, 76] width 84 height 11
type input "$0 - Más de $5000"
click at [364, 28] on img "submit" at bounding box center [364, 25] width 4 height 5
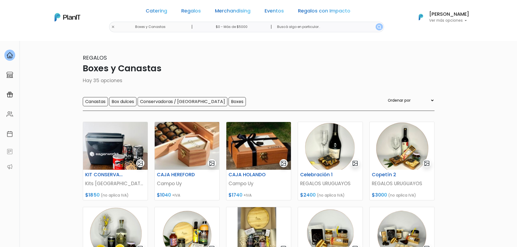
click at [433, 101] on select "Ordenar por Menor Precio Mayor Precio Reviews Últimos ingresos" at bounding box center [411, 100] width 48 height 6
select select "0"
click at [397, 97] on select "Ordenar por Menor Precio Mayor Precio Reviews Últimos ingresos" at bounding box center [411, 100] width 48 height 6
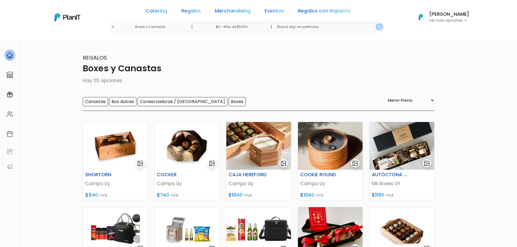
select select "0"
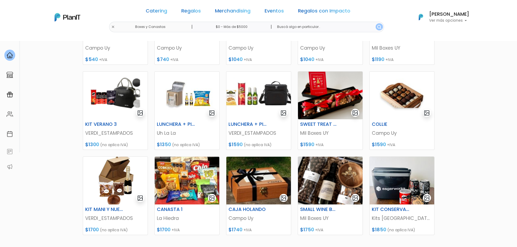
scroll to position [228, 0]
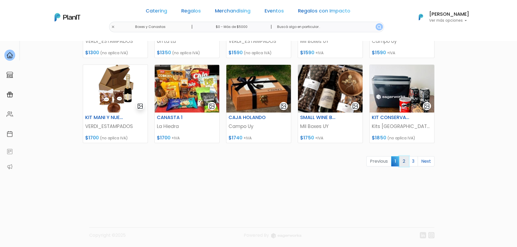
click at [405, 163] on link "2" at bounding box center [403, 161] width 9 height 10
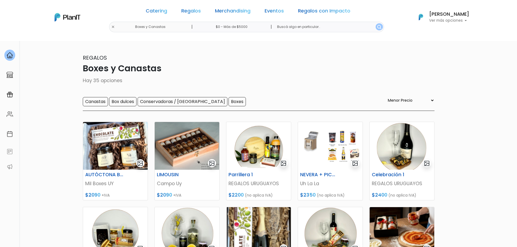
select select "0"
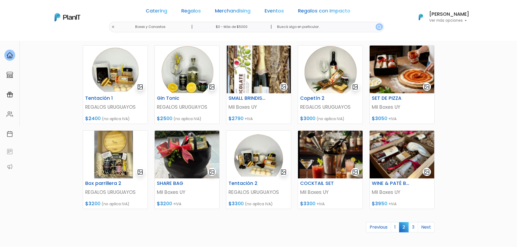
scroll to position [163, 0]
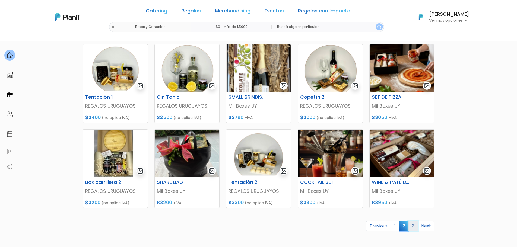
click at [412, 225] on link "3" at bounding box center [412, 226] width 9 height 10
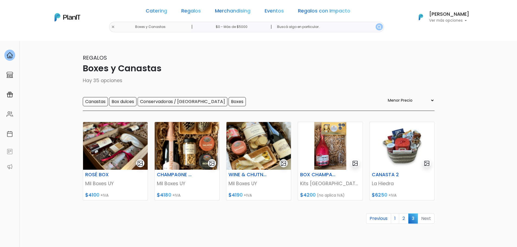
select select "0"
click at [406, 219] on link "2" at bounding box center [403, 219] width 9 height 10
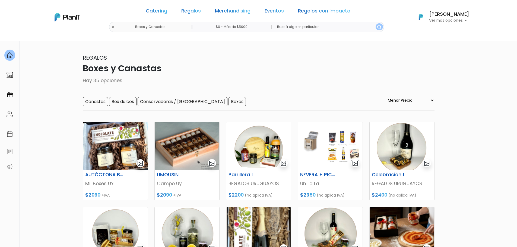
select select "0"
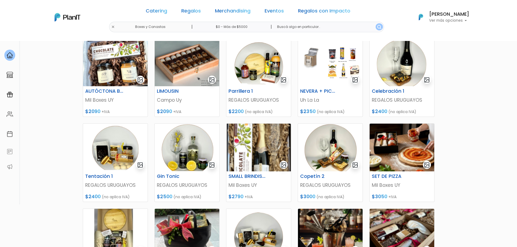
scroll to position [65, 0]
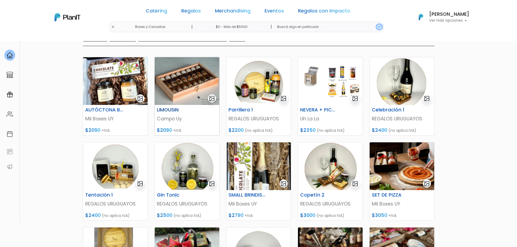
click at [204, 120] on p "Campo Uy" at bounding box center [187, 118] width 60 height 7
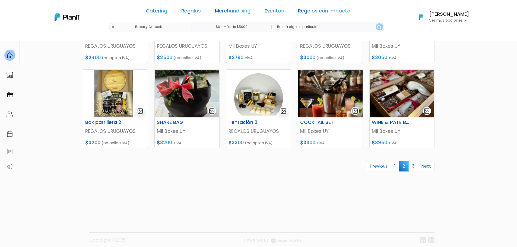
scroll to position [228, 0]
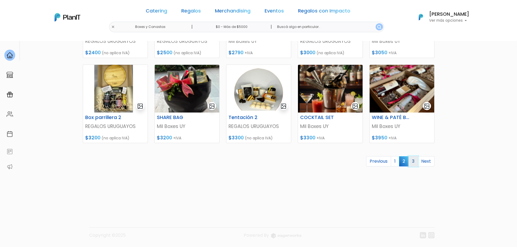
click at [412, 161] on link "3" at bounding box center [412, 161] width 9 height 10
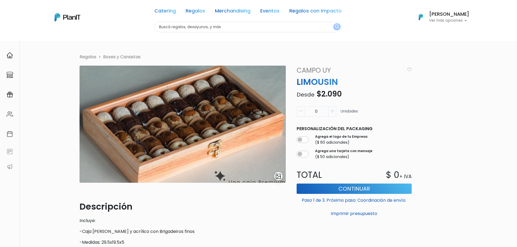
click at [334, 110] on icon "button" at bounding box center [332, 111] width 4 height 5
click at [297, 115] on button "button" at bounding box center [301, 111] width 8 height 11
type input "0"
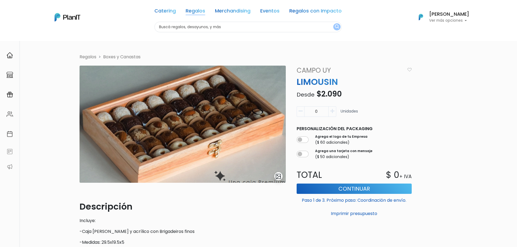
click at [200, 11] on link "Regalos" at bounding box center [196, 12] width 20 height 7
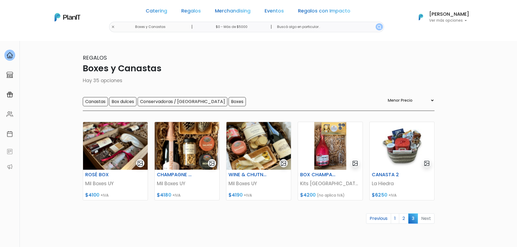
select select "0"
click at [403, 221] on link "2" at bounding box center [403, 219] width 9 height 10
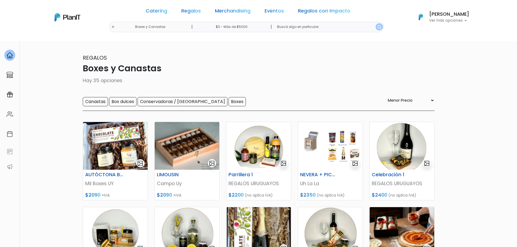
select select "0"
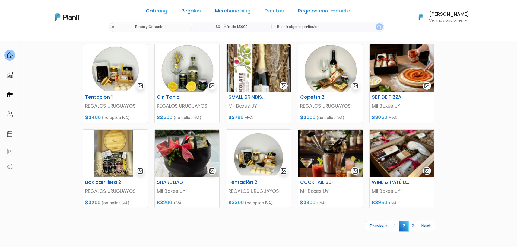
scroll to position [136, 0]
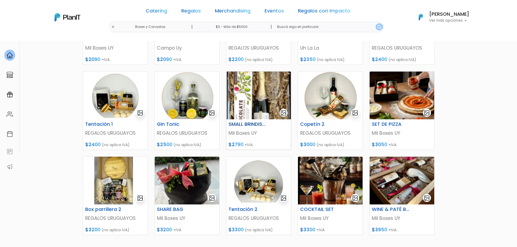
click at [270, 131] on p "Mil Boxes UY" at bounding box center [258, 133] width 60 height 7
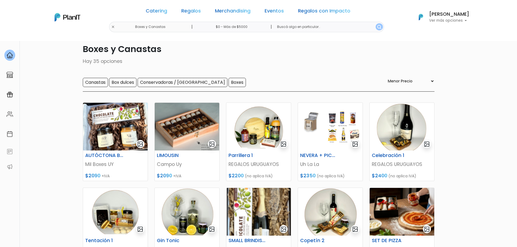
scroll to position [0, 0]
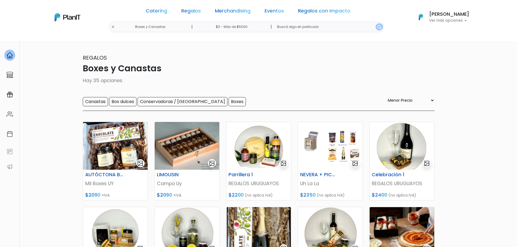
click at [467, 19] on p "Ver más opciones" at bounding box center [449, 21] width 40 height 4
click at [471, 177] on section "35 resultados Regalos Boxes y Canastas Hay 35 opciones Canastas Box dulces Cons…" at bounding box center [258, 235] width 517 height 389
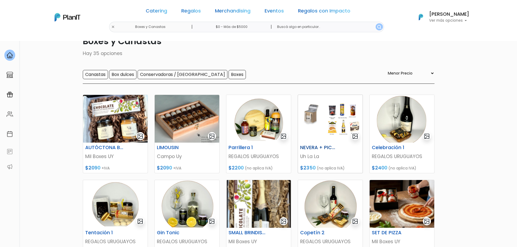
click at [333, 152] on div "NEVERA + PICADA" at bounding box center [330, 149] width 67 height 8
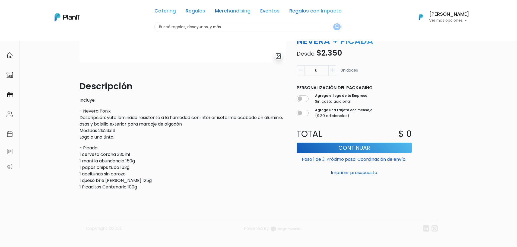
scroll to position [127, 0]
